Goal: Find specific page/section: Find specific page/section

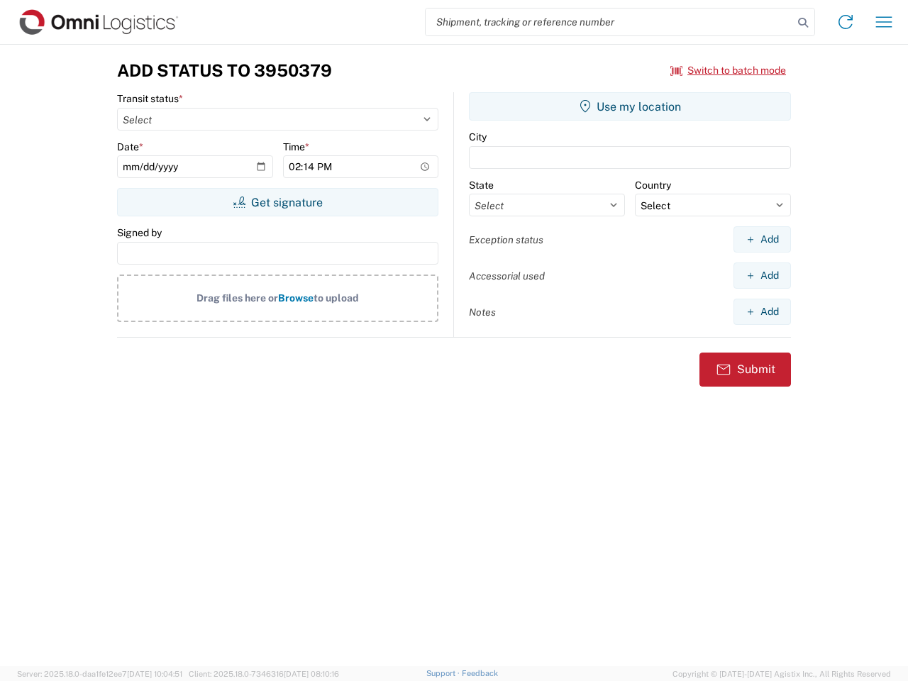
click at [609, 22] on input "search" at bounding box center [610, 22] width 368 height 27
click at [803, 23] on icon at bounding box center [803, 23] width 20 height 20
click at [846, 22] on icon at bounding box center [845, 22] width 23 height 23
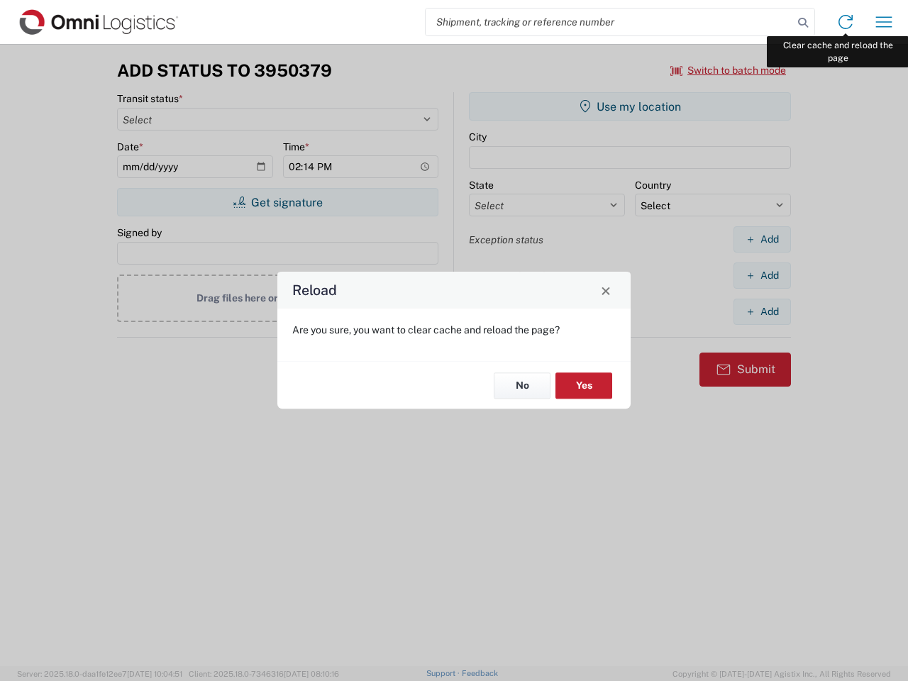
click at [884, 22] on div "Reload Are you sure, you want to clear cache and reload the page? No Yes" at bounding box center [454, 340] width 908 height 681
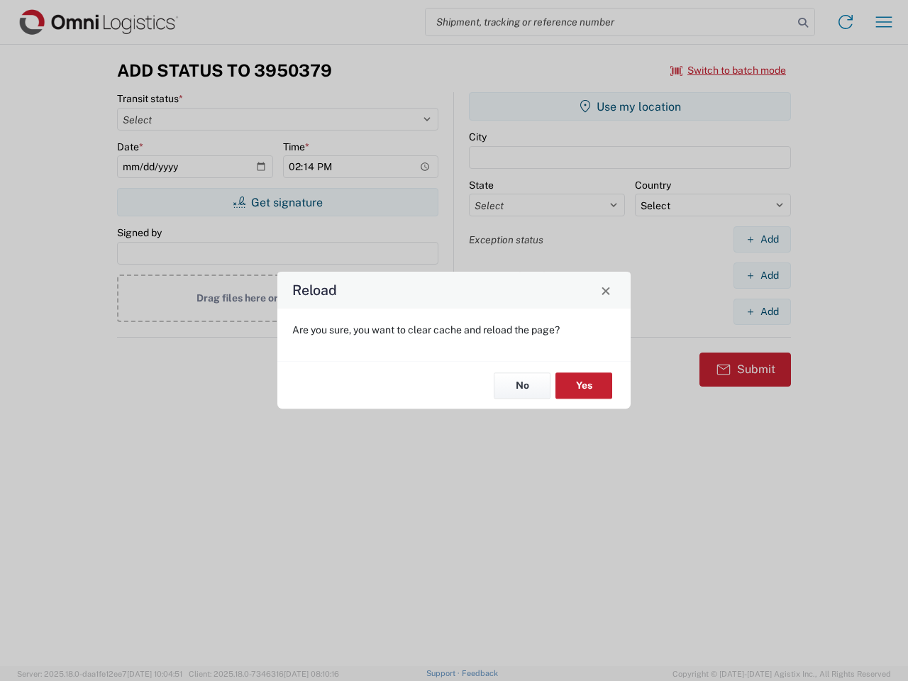
click at [729, 70] on div "Reload Are you sure, you want to clear cache and reload the page? No Yes" at bounding box center [454, 340] width 908 height 681
click at [277, 202] on div "Reload Are you sure, you want to clear cache and reload the page? No Yes" at bounding box center [454, 340] width 908 height 681
click at [630, 106] on div "Reload Are you sure, you want to clear cache and reload the page? No Yes" at bounding box center [454, 340] width 908 height 681
click at [762, 239] on div "Reload Are you sure, you want to clear cache and reload the page? No Yes" at bounding box center [454, 340] width 908 height 681
click at [762, 275] on div "Reload Are you sure, you want to clear cache and reload the page? No Yes" at bounding box center [454, 340] width 908 height 681
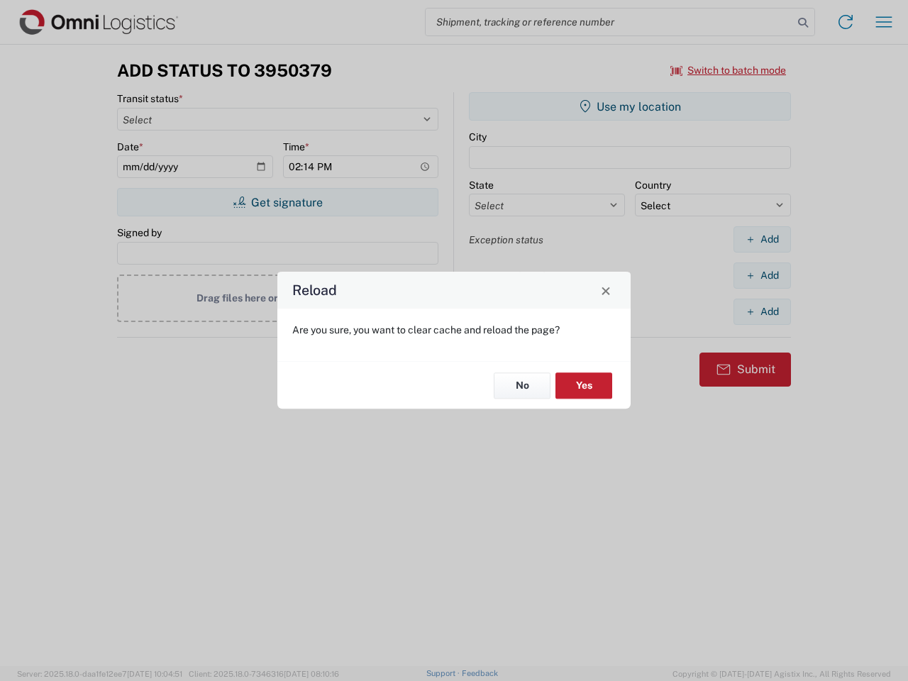
click at [762, 311] on div "Reload Are you sure, you want to clear cache and reload the page? No Yes" at bounding box center [454, 340] width 908 height 681
